Goal: Transaction & Acquisition: Subscribe to service/newsletter

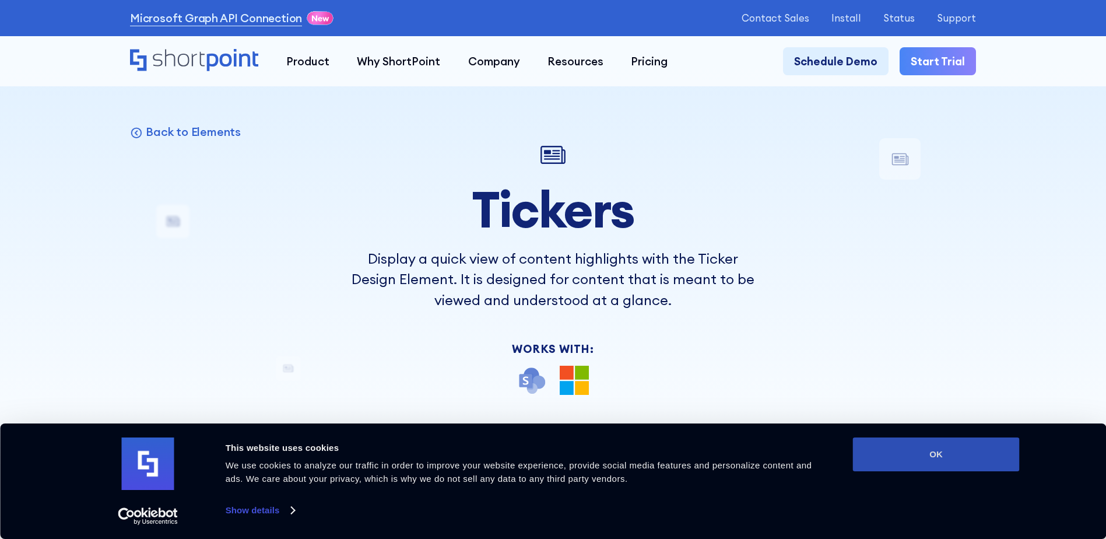
click at [947, 454] on button "OK" at bounding box center [936, 454] width 167 height 34
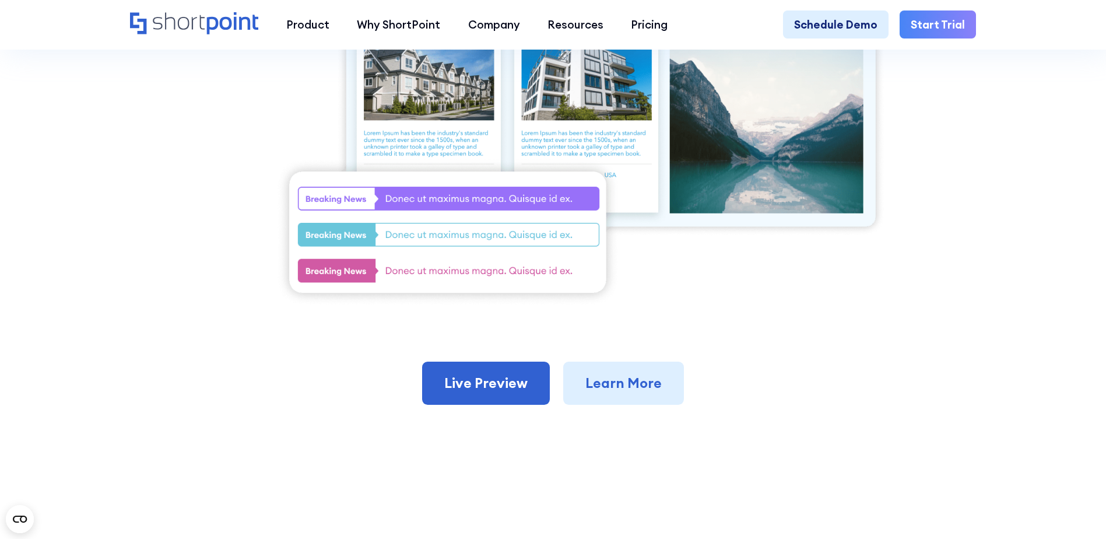
scroll to position [525, 0]
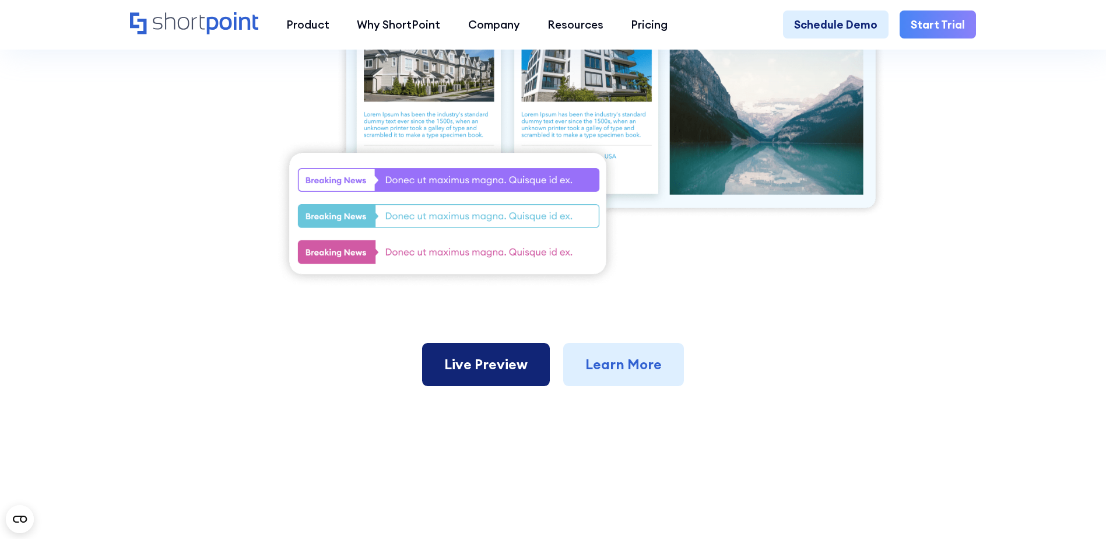
click at [495, 363] on link "Live Preview" at bounding box center [486, 364] width 128 height 43
